Goal: Use online tool/utility: Utilize a website feature to perform a specific function

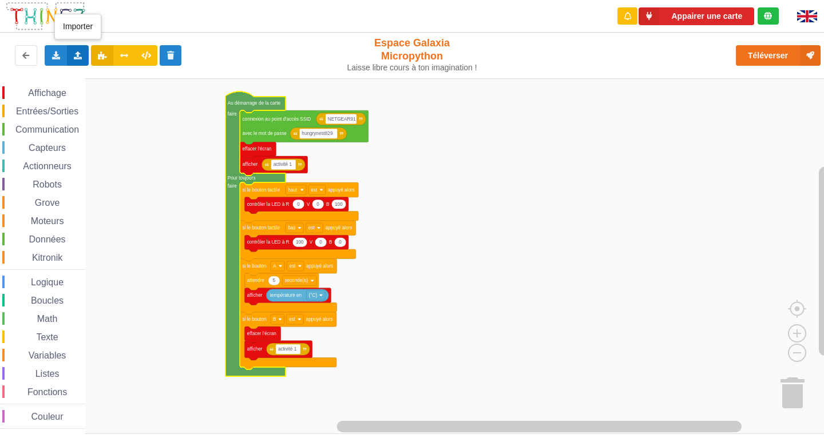
click at [79, 53] on icon at bounding box center [78, 54] width 10 height 7
click at [96, 78] on div "Importer un assemblage de blocs" at bounding box center [150, 76] width 153 height 21
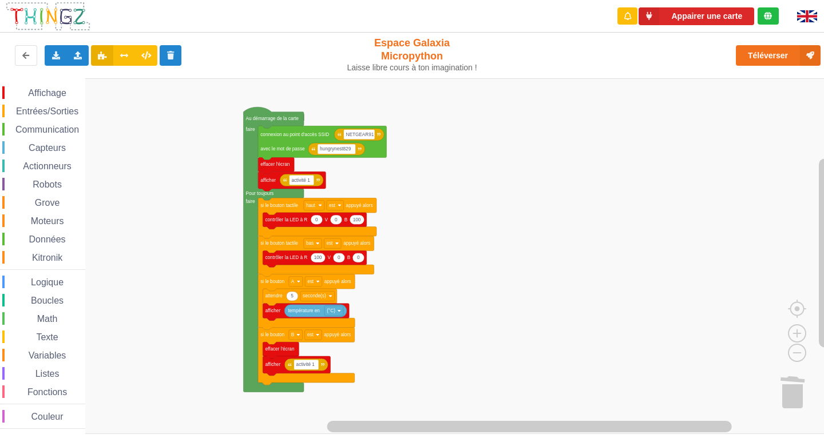
click at [411, 284] on div "Affichage Entrées/Sorties Communication Capteurs Actionneurs Robots Grove Moteu…" at bounding box center [416, 256] width 832 height 356
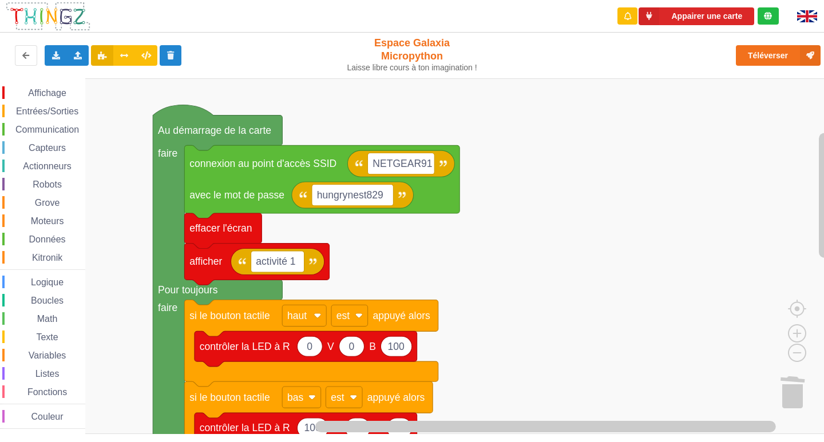
click at [546, 362] on rect "Espace de travail de Blocky" at bounding box center [416, 256] width 832 height 356
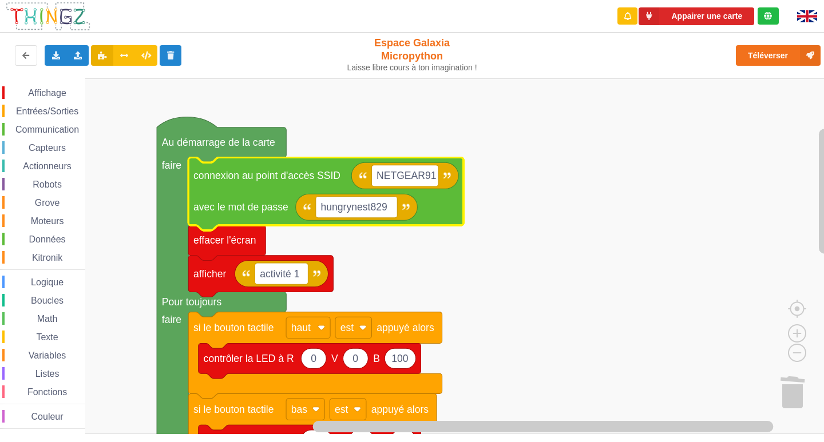
click at [555, 156] on rect "Espace de travail de Blocky" at bounding box center [416, 256] width 832 height 356
click at [325, 212] on text "hungrynest829" at bounding box center [354, 206] width 66 height 11
type input "joyoustuba995"
click at [427, 175] on text "NETGEAR91" at bounding box center [405, 175] width 59 height 11
click at [428, 175] on input "NETGEAR91" at bounding box center [404, 175] width 67 height 21
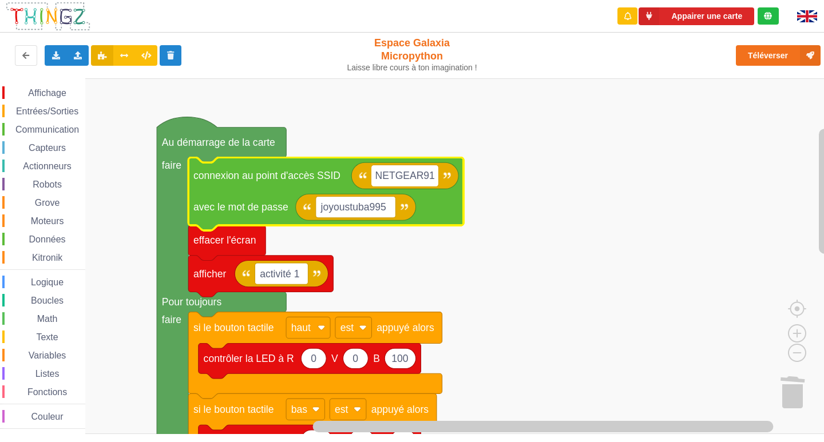
drag, startPoint x: 431, startPoint y: 175, endPoint x: 420, endPoint y: 175, distance: 10.3
click at [420, 175] on input "NETGEAR91" at bounding box center [404, 175] width 67 height 21
type input "NETGEAR38"
click at [629, 241] on rect "Espace de travail de Blocky" at bounding box center [416, 256] width 832 height 356
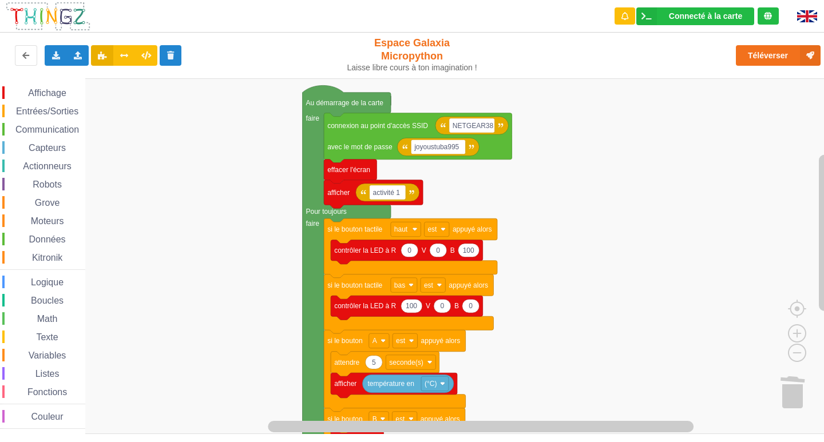
click at [610, 207] on rect "Espace de travail de Blocky" at bounding box center [416, 256] width 832 height 356
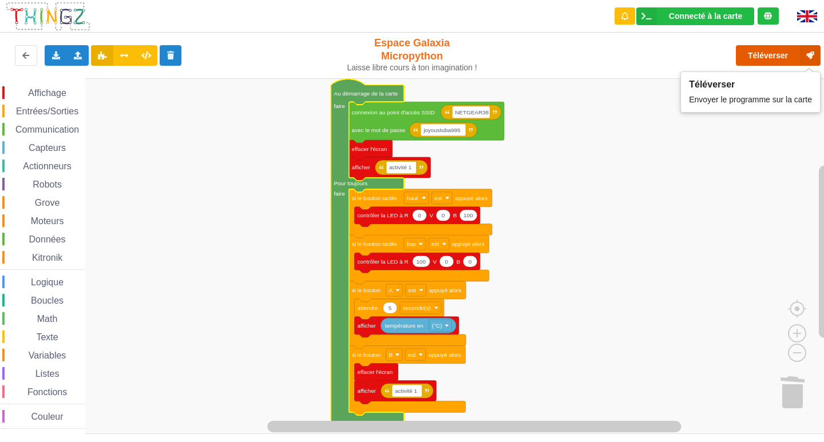
click at [767, 55] on button "Téléverser" at bounding box center [778, 55] width 85 height 21
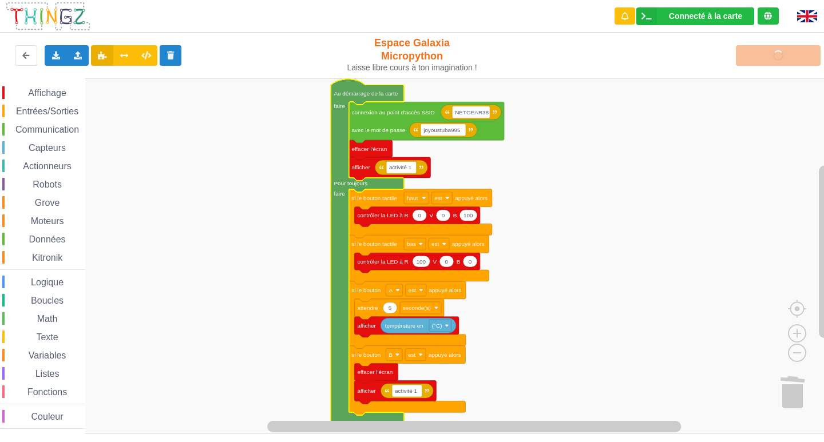
click at [811, 11] on img at bounding box center [807, 16] width 20 height 12
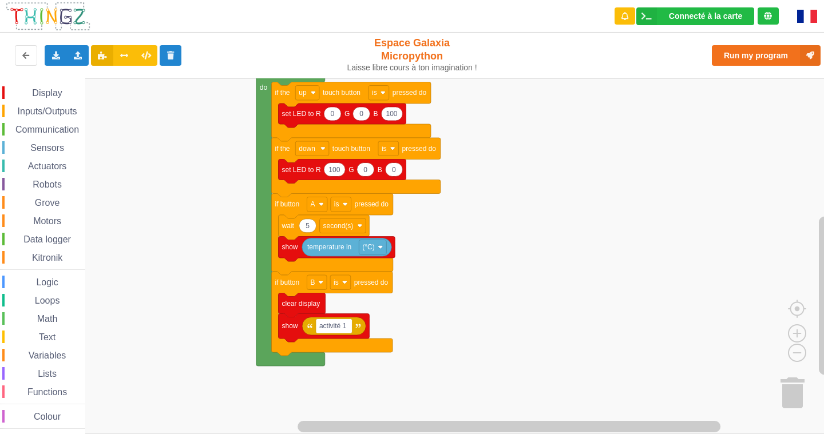
click at [457, 335] on div "Display Inputs/Outputs Communication Sensors Actuators Robots Grove Motors Data…" at bounding box center [416, 256] width 832 height 356
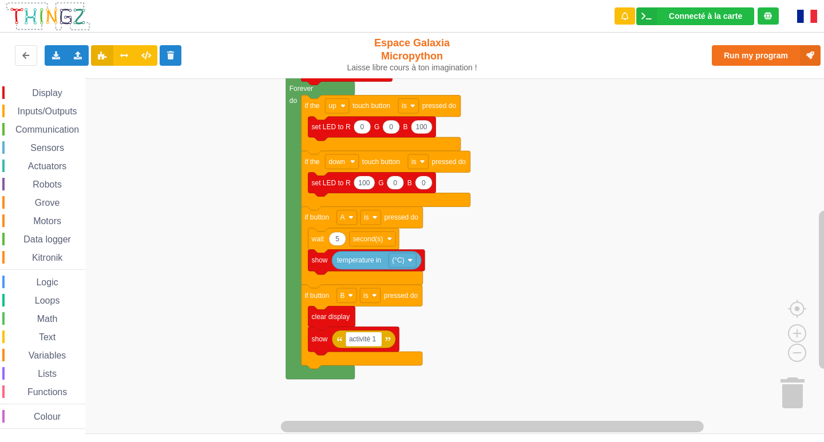
click at [799, 16] on img at bounding box center [807, 16] width 20 height 13
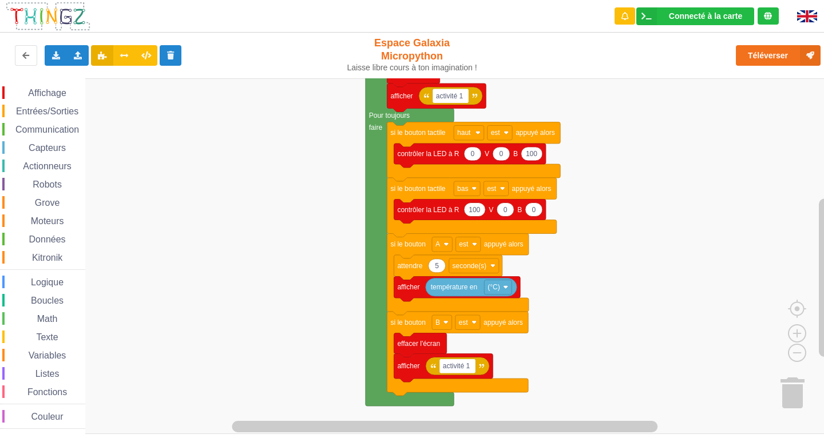
click at [732, 283] on div "Affichage Entrées/Sorties Communication Capteurs Actionneurs Robots Grove Moteu…" at bounding box center [416, 256] width 832 height 356
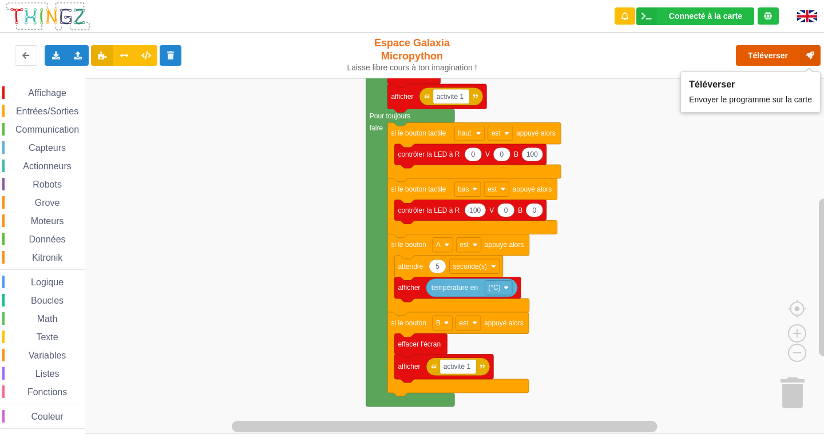
click at [763, 58] on button "Téléverser" at bounding box center [778, 55] width 85 height 21
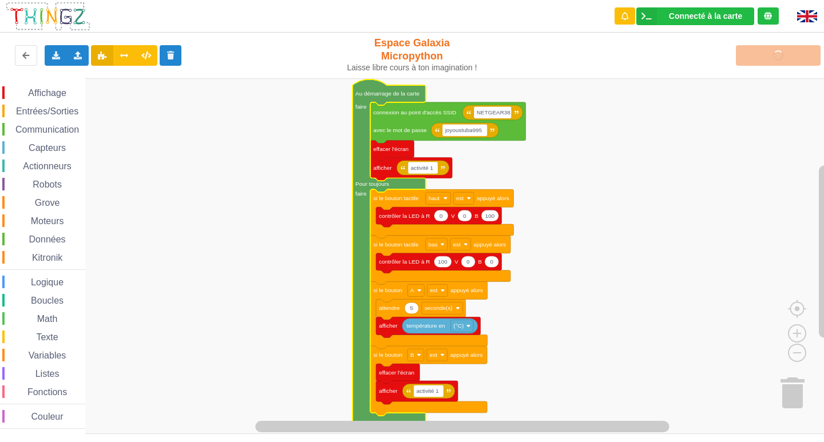
click at [223, 326] on rect "Espace de travail de Blocky" at bounding box center [416, 256] width 832 height 356
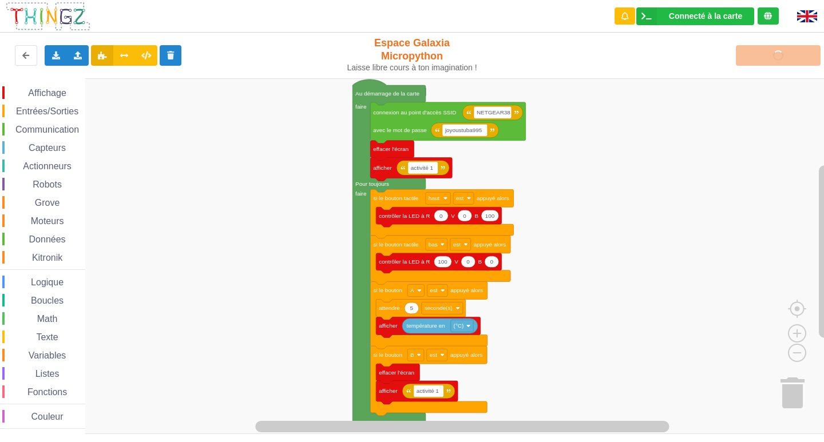
click at [679, 336] on rect "Espace de travail de Blocky" at bounding box center [416, 256] width 832 height 356
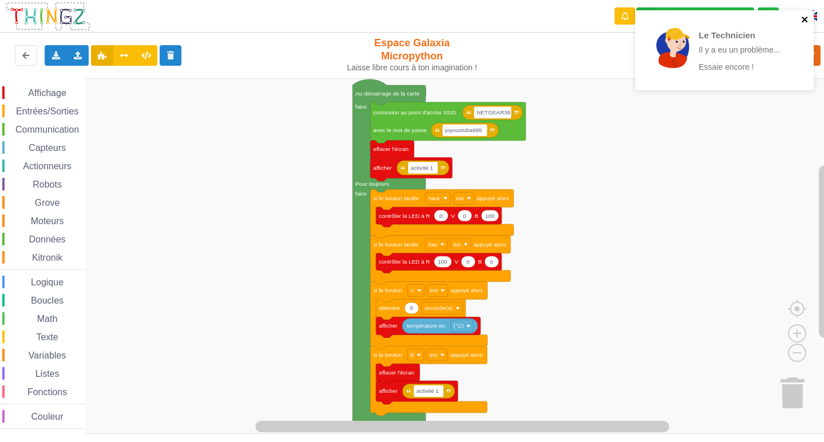
click at [805, 22] on icon "close" at bounding box center [805, 19] width 8 height 9
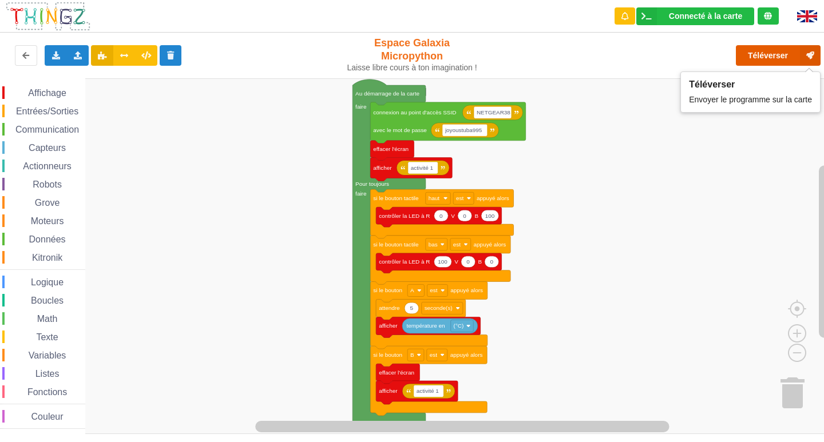
click at [787, 58] on button "Téléverser" at bounding box center [778, 55] width 85 height 21
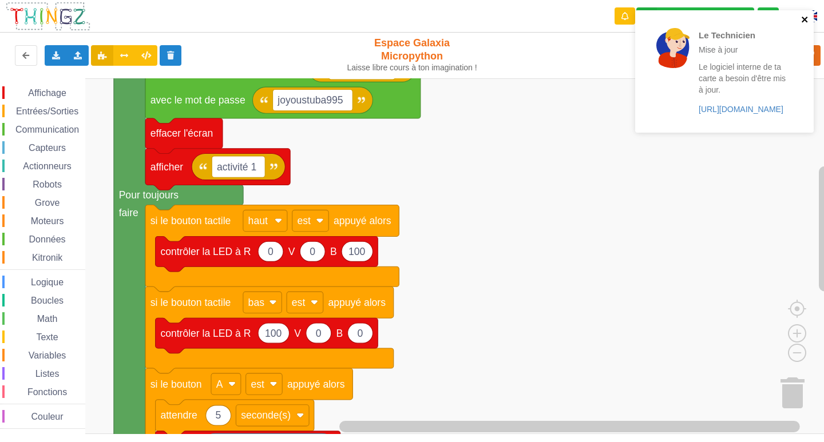
click at [803, 19] on icon "close" at bounding box center [804, 20] width 6 height 6
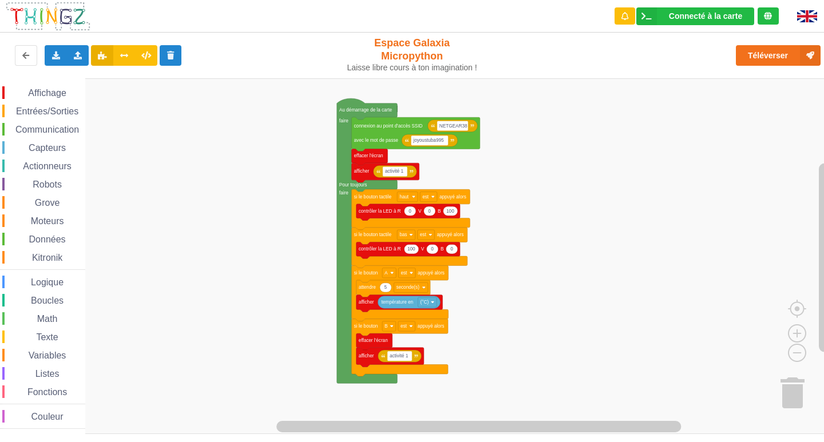
click at [490, 190] on rect "Espace de travail de Blocky" at bounding box center [416, 256] width 832 height 356
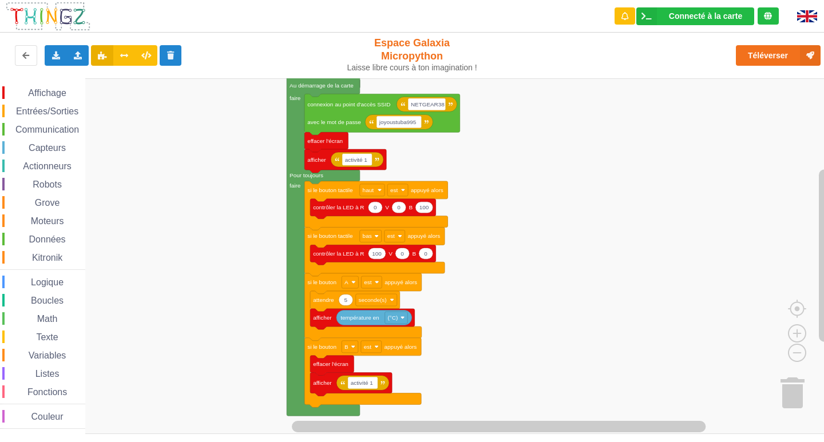
click at [176, 279] on rect "Espace de travail de Blocky" at bounding box center [416, 256] width 832 height 356
drag, startPoint x: 302, startPoint y: 68, endPoint x: 0, endPoint y: 451, distance: 487.5
